Goal: Information Seeking & Learning: Learn about a topic

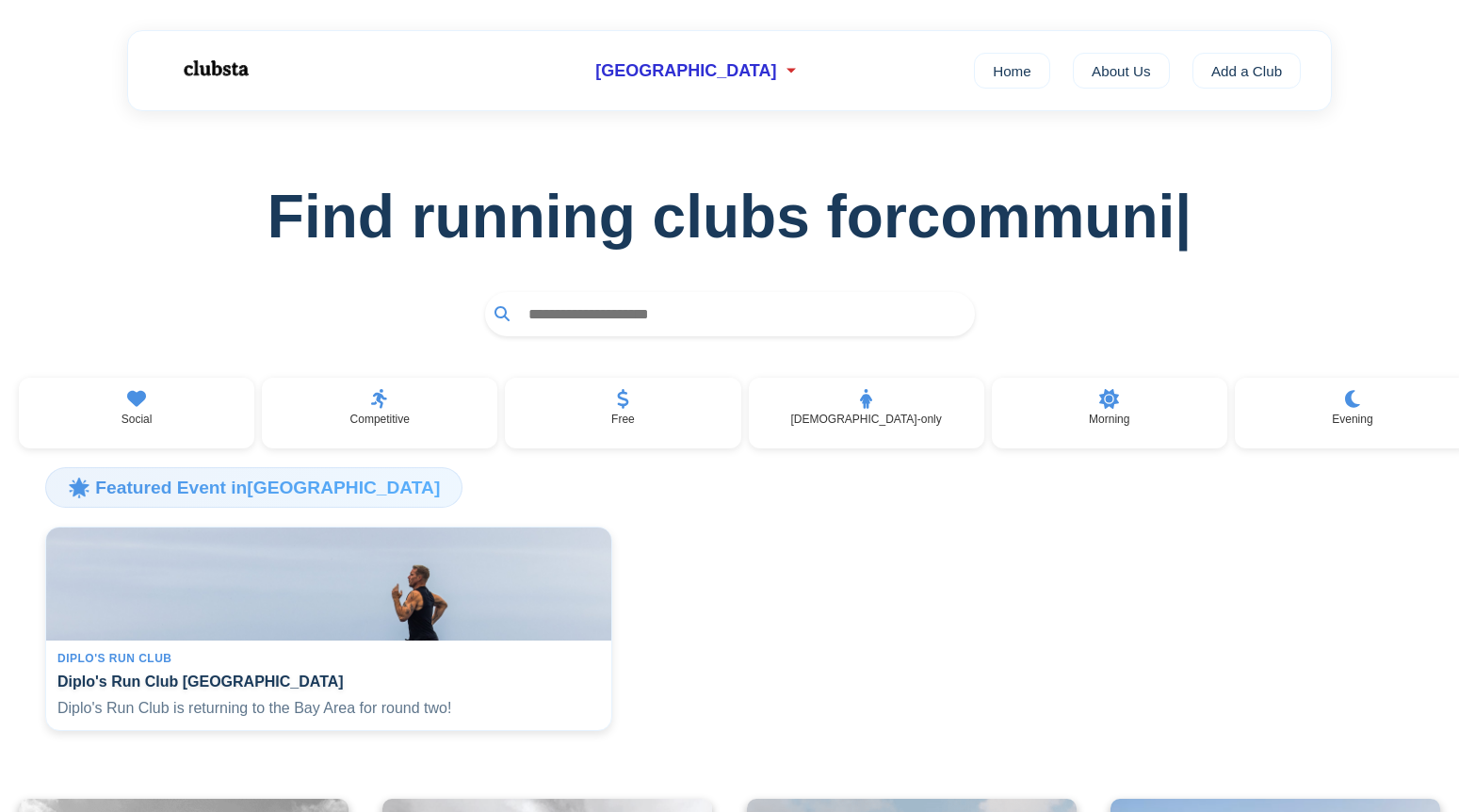
click at [415, 315] on div at bounding box center [730, 314] width 1399 height 44
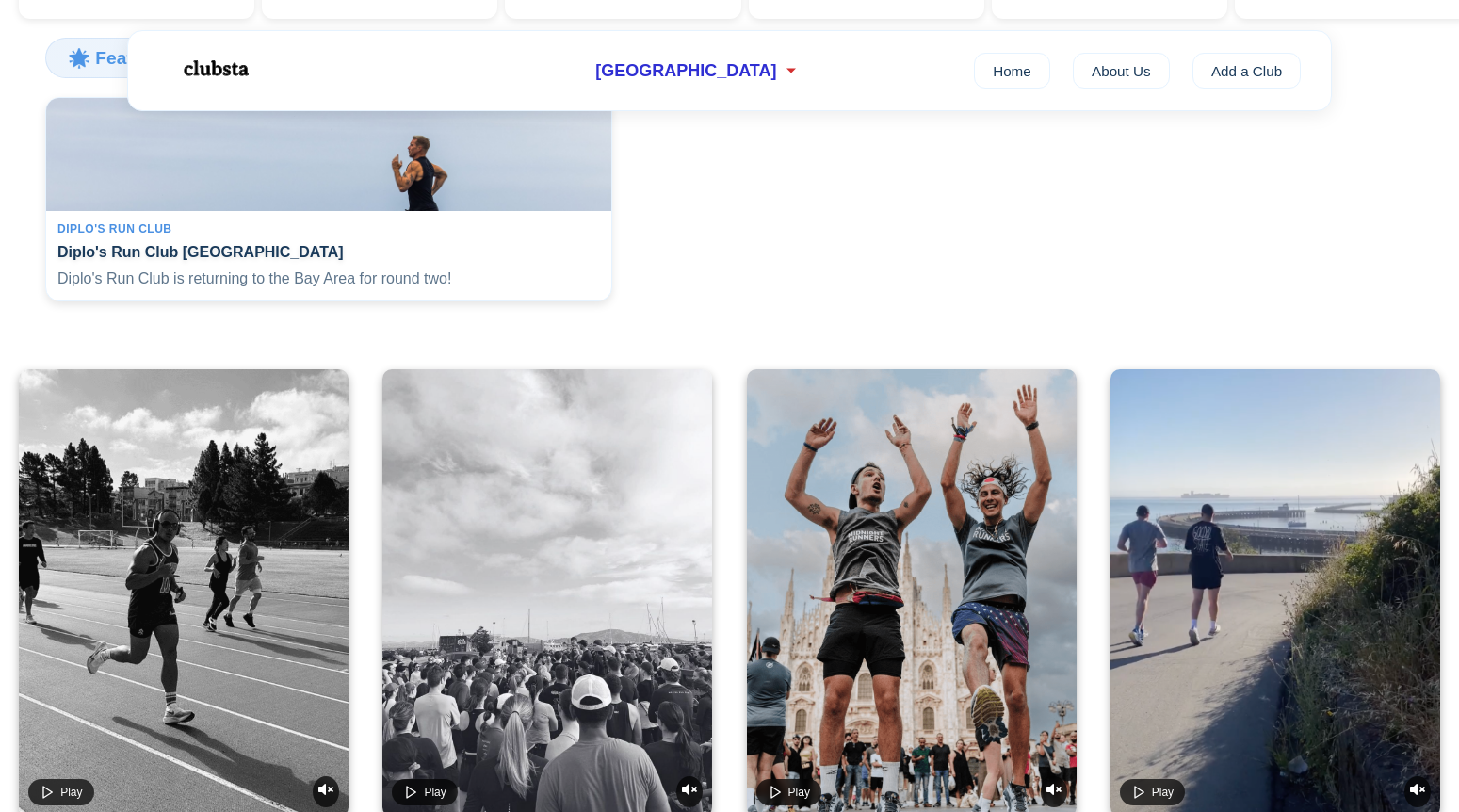
scroll to position [471, 0]
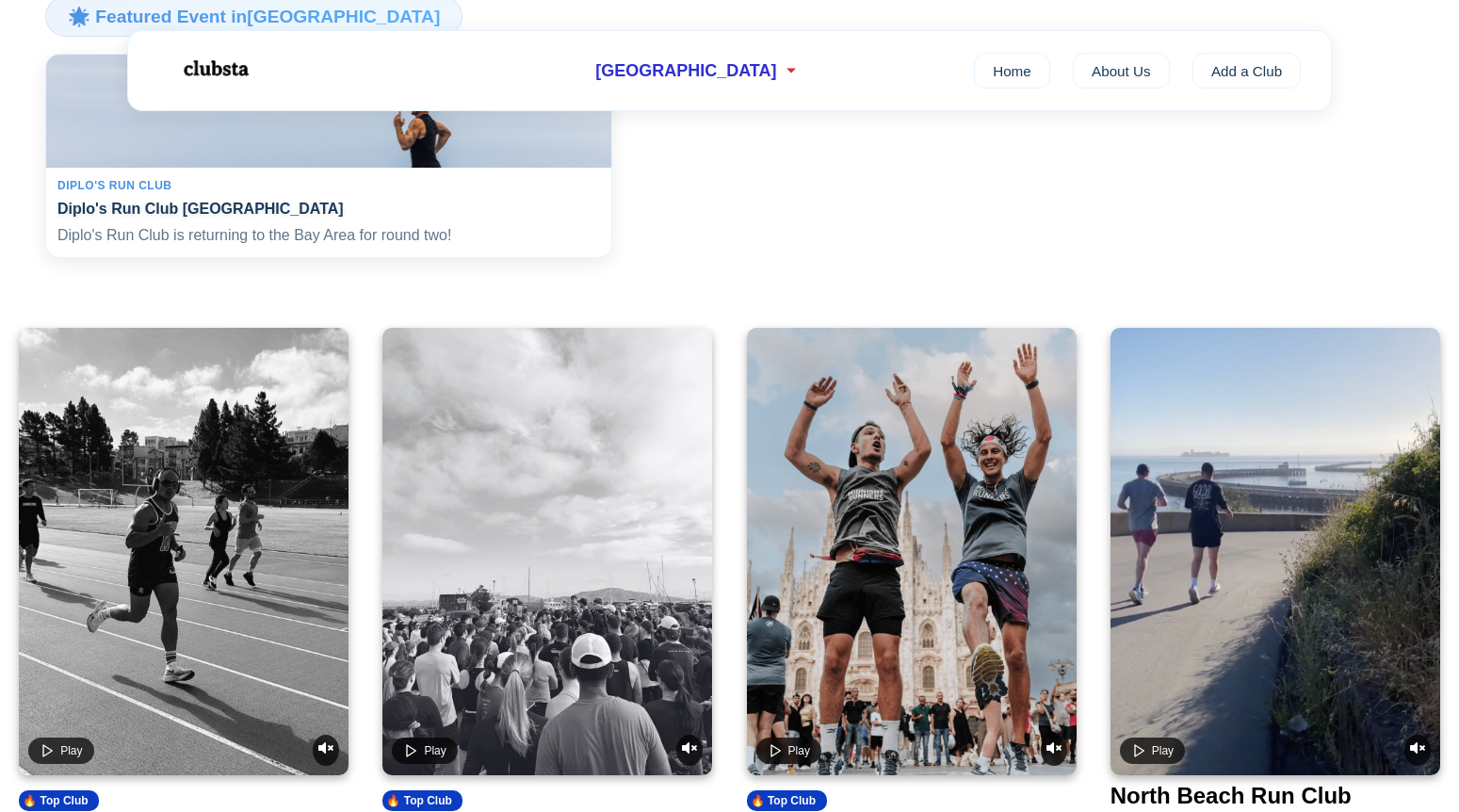
click at [239, 212] on h4 "Diplo's Run Club [GEOGRAPHIC_DATA]" at bounding box center [329, 208] width 543 height 18
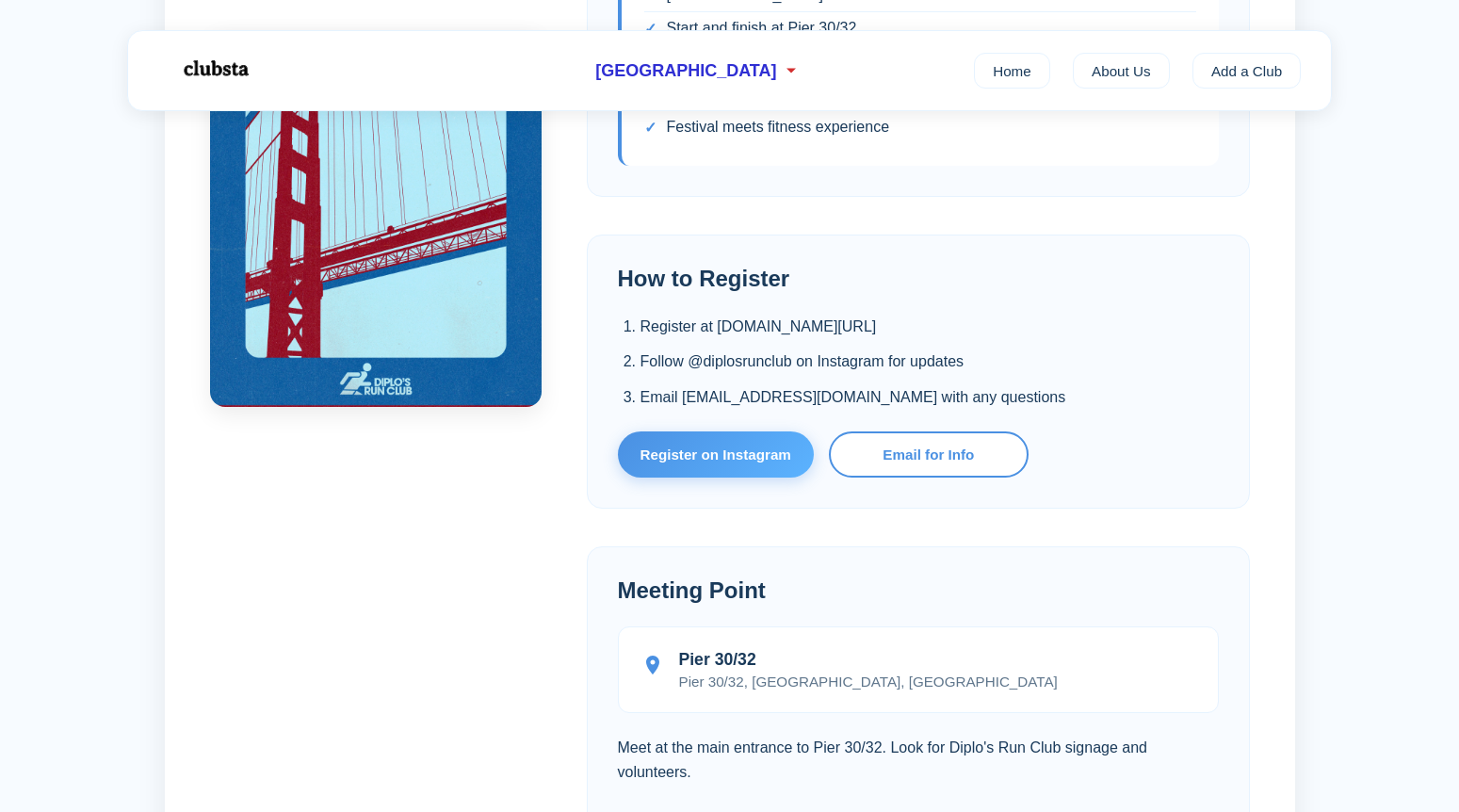
scroll to position [1318, 0]
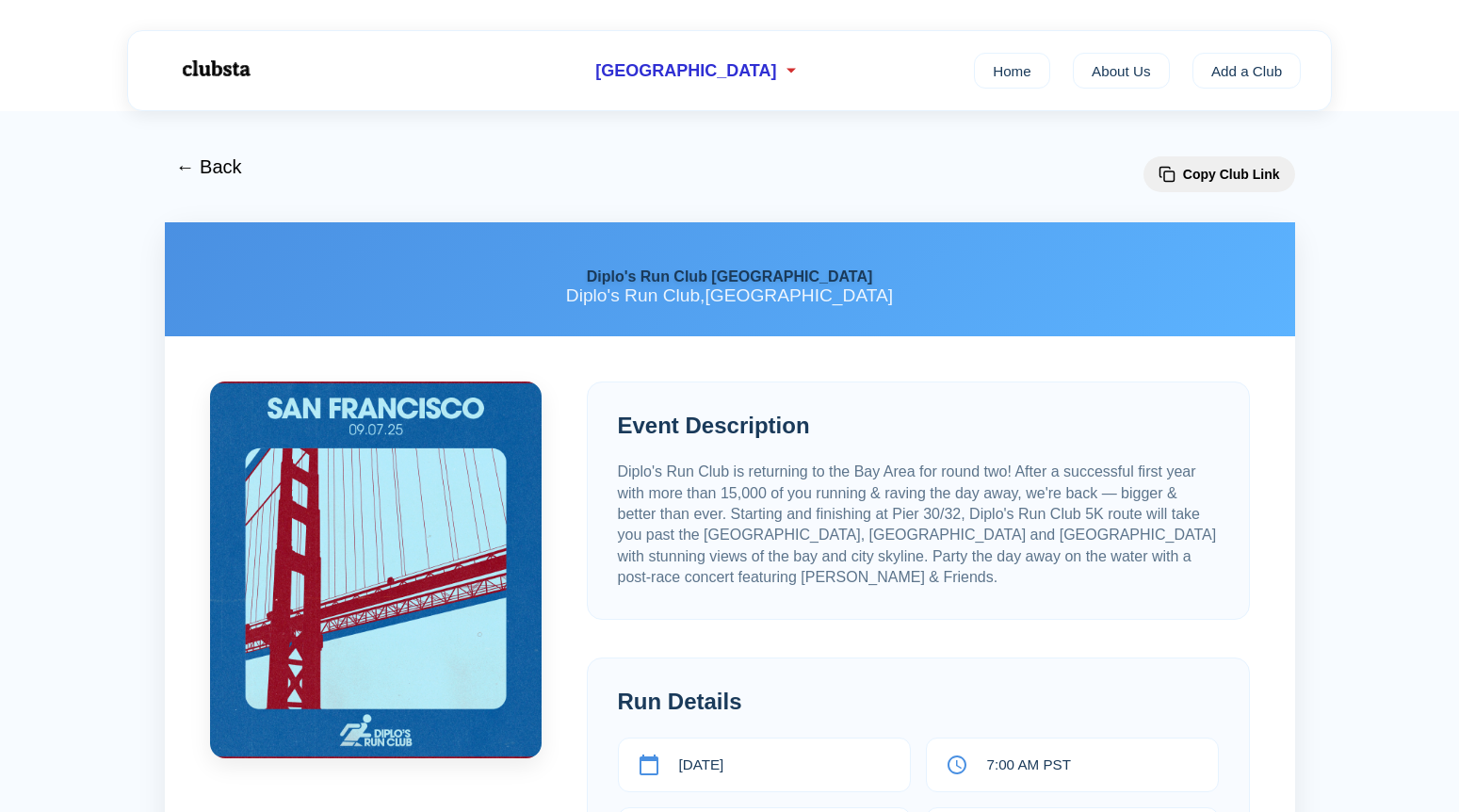
click at [234, 62] on img at bounding box center [215, 69] width 119 height 50
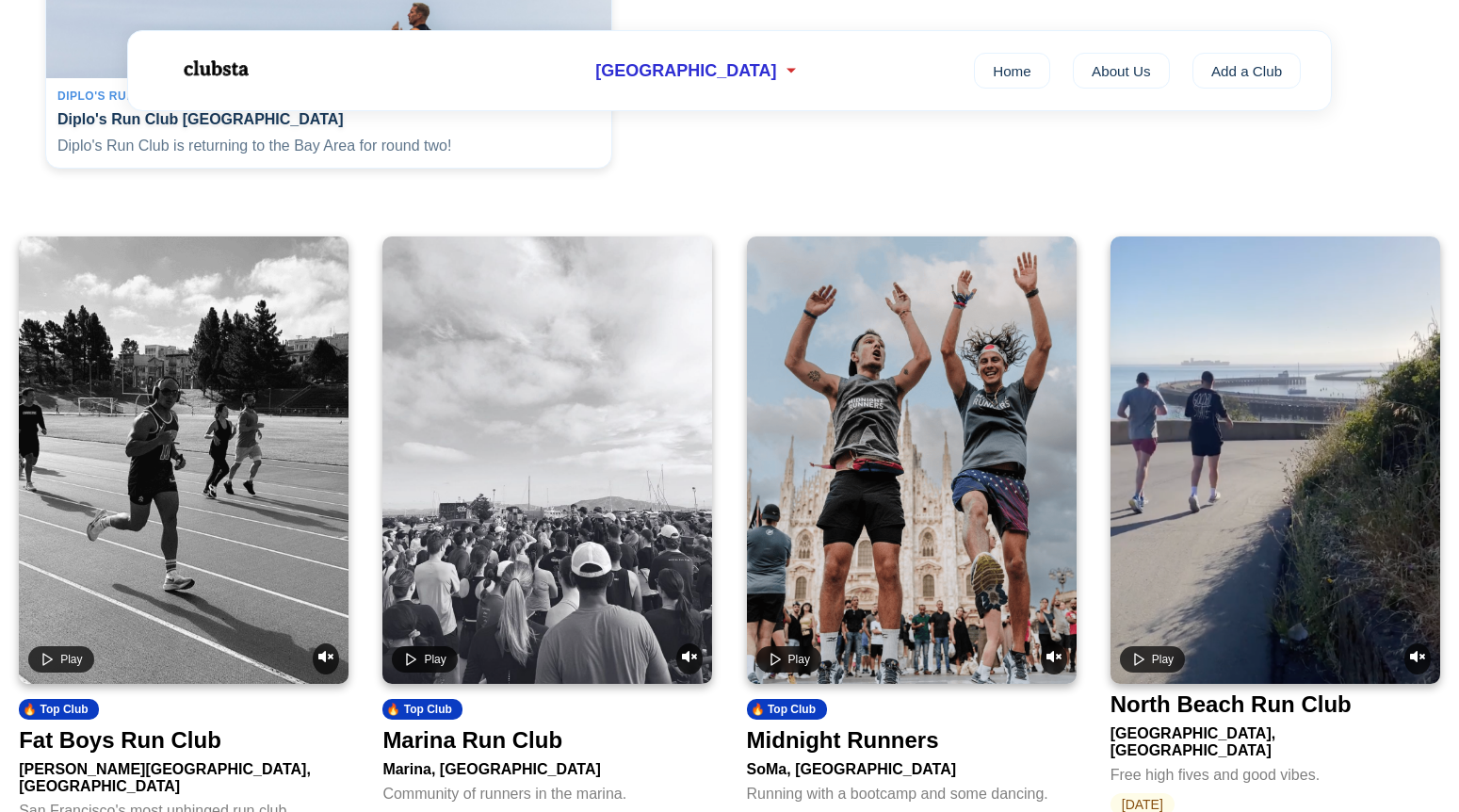
scroll to position [565, 0]
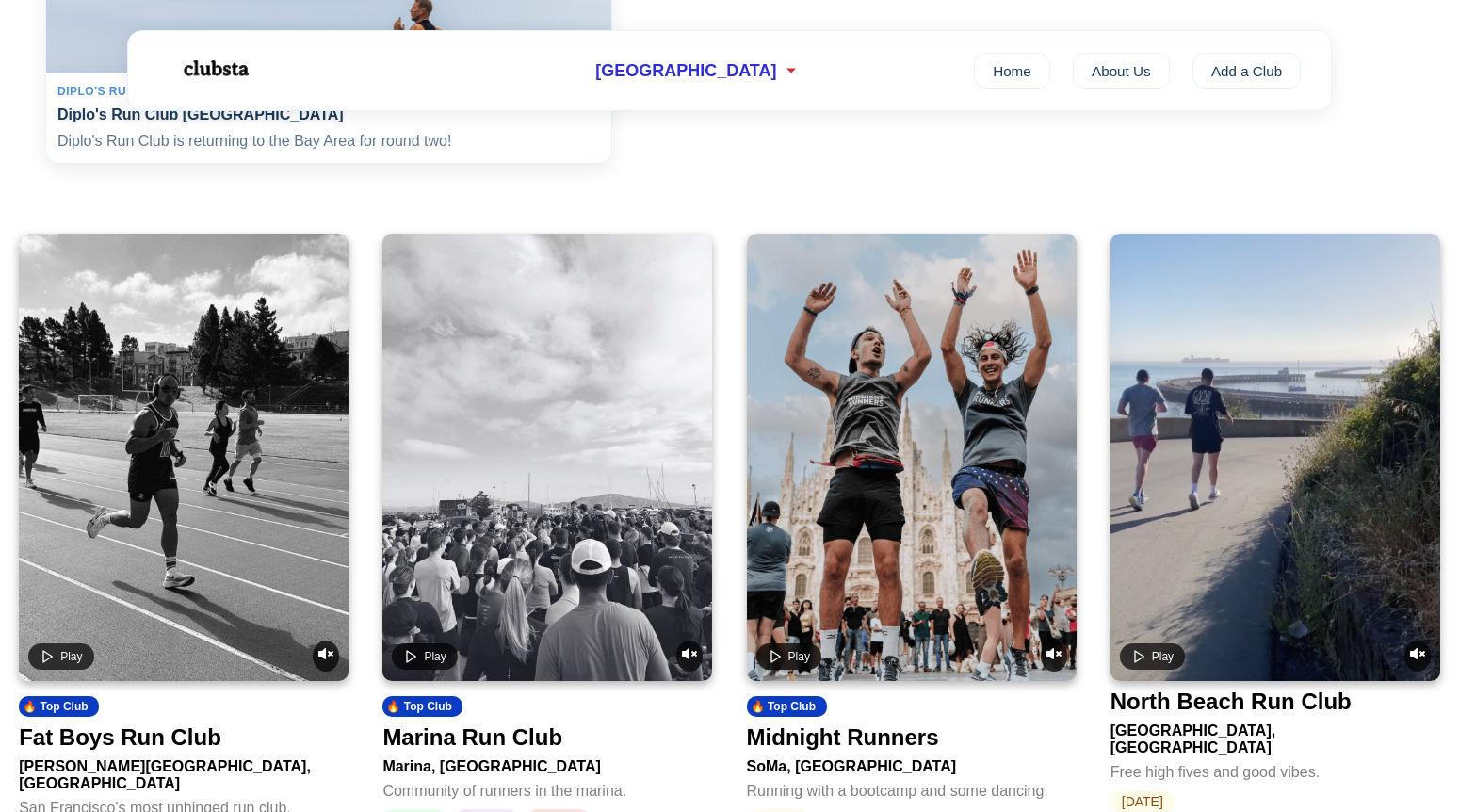
click at [341, 137] on div "Diplo's Run Club Diplo's Run Club San Francisco Diplo's Run Club is returning t…" at bounding box center [329, 119] width 566 height 90
drag, startPoint x: 394, startPoint y: 191, endPoint x: 549, endPoint y: 141, distance: 162.9
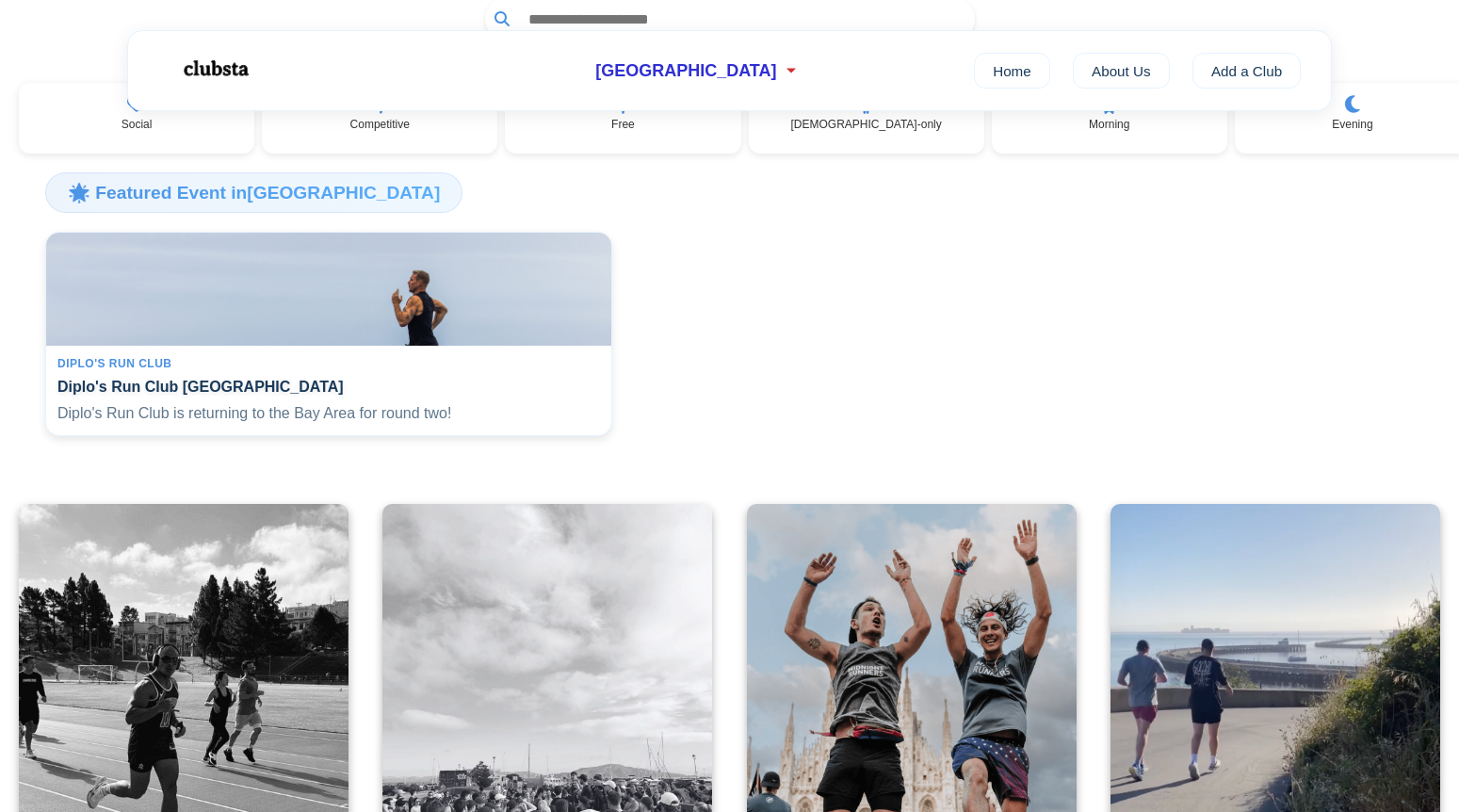
scroll to position [283, 0]
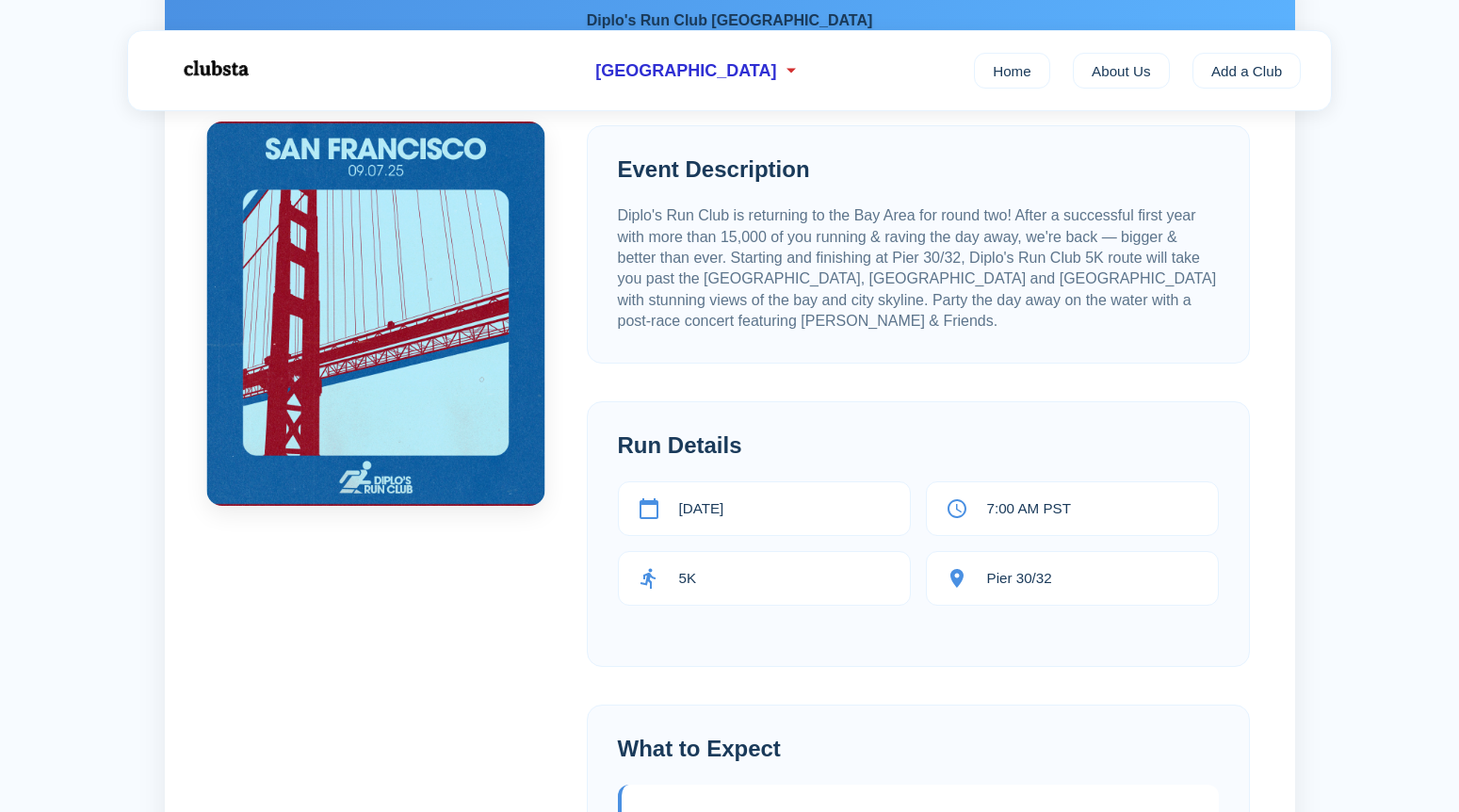
scroll to position [283, 0]
